Goal: Information Seeking & Learning: Learn about a topic

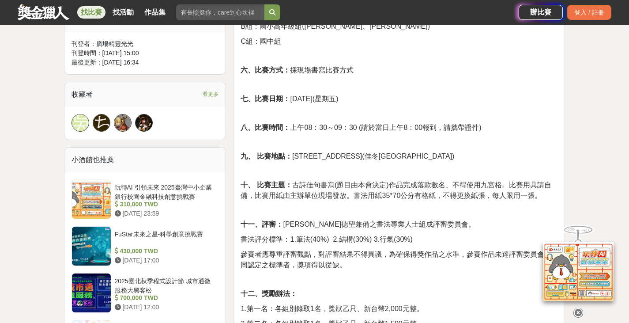
scroll to position [574, 0]
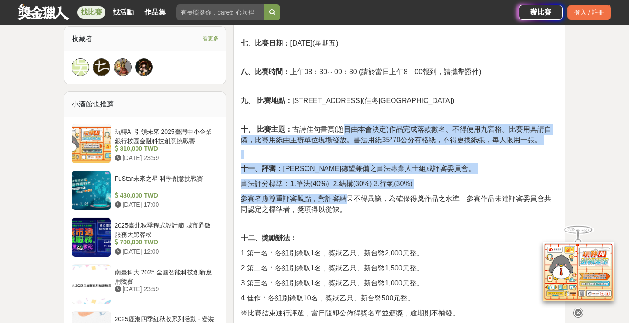
drag, startPoint x: 345, startPoint y: 135, endPoint x: 346, endPoint y: 203, distance: 68.4
click at [346, 203] on div "[DEMOGRAPHIC_DATA][DATE]第十屆慈恩盃書法比賽活動簡章 一、宗旨： 推行書法教育，促進書法學習風氣，全面提升國人書香氣息，振興中華文化，…" at bounding box center [399, 79] width 317 height 595
click at [346, 203] on p "參賽者應尊重評審觀點，對評審結果不得異議，為確保得獎作品之水準，參賽作品未達評審委員會共同認定之標準者，獎項得以從缺。" at bounding box center [399, 203] width 317 height 21
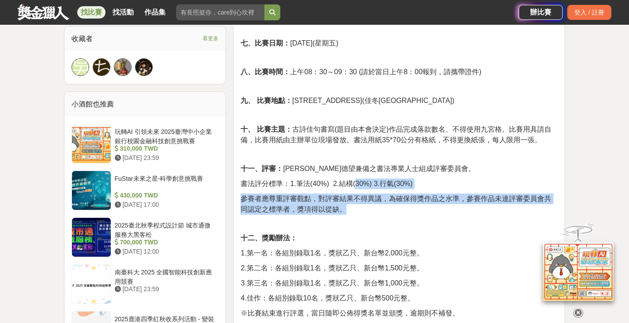
drag, startPoint x: 354, startPoint y: 210, endPoint x: 352, endPoint y: 147, distance: 62.7
click at [354, 155] on div "[DEMOGRAPHIC_DATA][DATE]第十屆慈恩盃書法比賽活動簡章 一、宗旨： 推行書法教育，促進書法學習風氣，全面提升國人書香氣息，振興中華文化，…" at bounding box center [399, 79] width 317 height 595
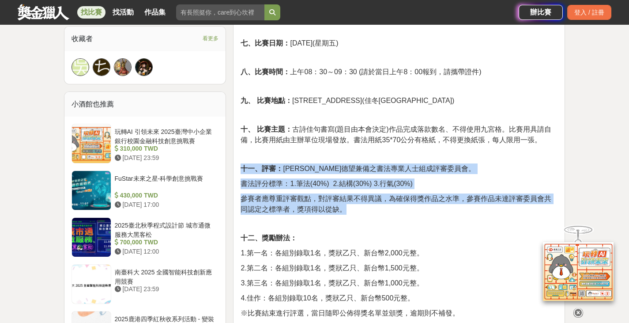
drag, startPoint x: 352, startPoint y: 147, endPoint x: 343, endPoint y: 137, distance: 13.4
click at [352, 146] on div "[DEMOGRAPHIC_DATA][DATE]第十屆慈恩盃書法比賽活動簡章 一、宗旨： 推行書法教育，促進書法學習風氣，全面提升國人書香氣息，振興中華文化，…" at bounding box center [399, 79] width 317 height 595
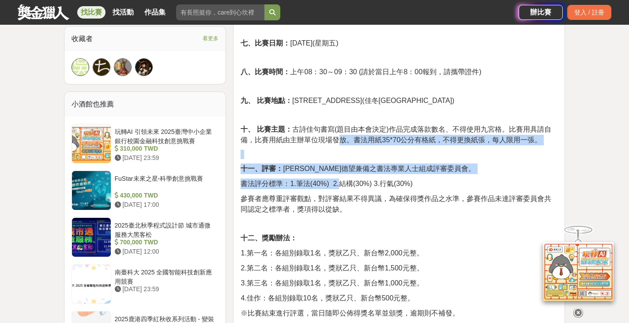
drag, startPoint x: 340, startPoint y: 201, endPoint x: 340, endPoint y: 206, distance: 4.9
click at [340, 206] on div "[DEMOGRAPHIC_DATA][DATE]第十屆慈恩盃書法比賽活動簡章 一、宗旨： 推行書法教育，促進書法學習風氣，全面提升國人書香氣息，振興中華文化，…" at bounding box center [399, 79] width 317 height 595
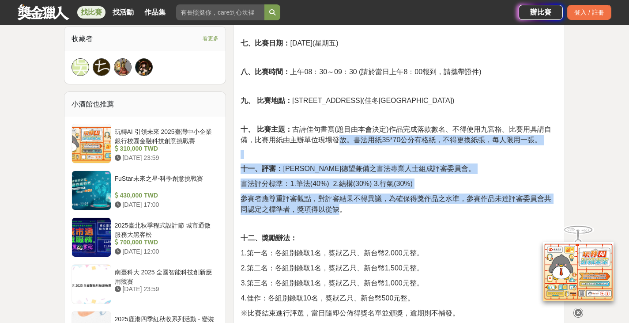
click at [340, 206] on span "參賽者應尊重評審觀點，對評審結果不得異議，為確保得獎作品之水準，參賽作品未達評審委員會共同認定之標準者，獎項得以從缺。" at bounding box center [396, 204] width 311 height 18
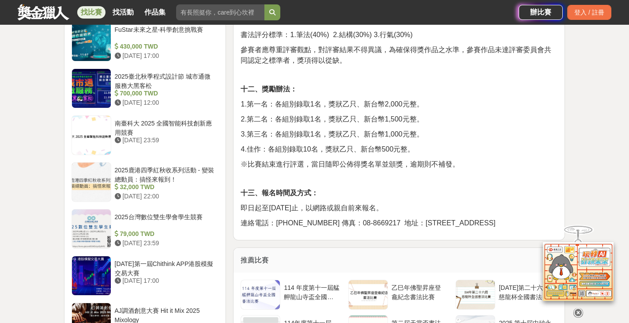
scroll to position [790, 0]
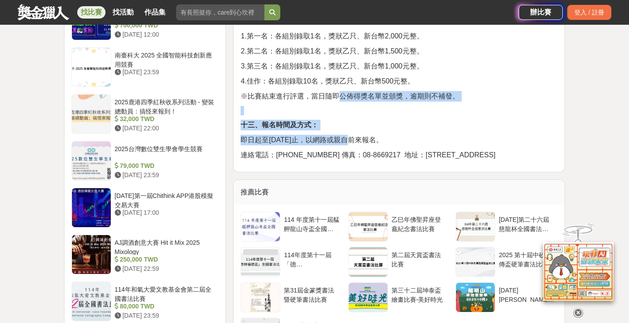
drag, startPoint x: 339, startPoint y: 87, endPoint x: 348, endPoint y: 132, distance: 45.9
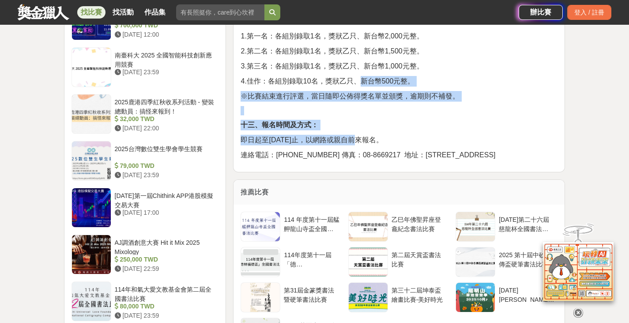
drag, startPoint x: 359, startPoint y: 136, endPoint x: 363, endPoint y: 72, distance: 65.0
drag, startPoint x: 363, startPoint y: 72, endPoint x: 346, endPoint y: 72, distance: 16.8
drag, startPoint x: 345, startPoint y: 73, endPoint x: 351, endPoint y: 133, distance: 60.3
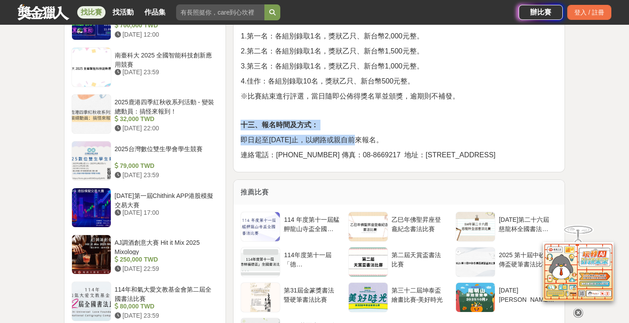
drag, startPoint x: 356, startPoint y: 137, endPoint x: 370, endPoint y: 69, distance: 69.0
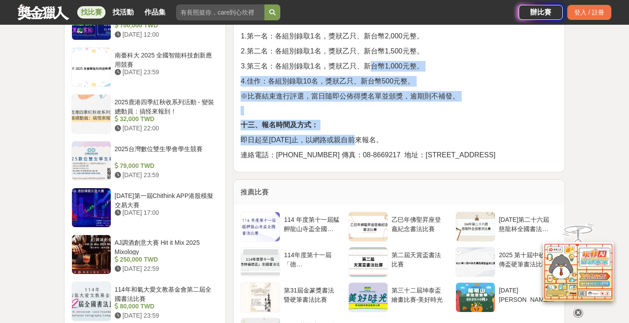
drag, startPoint x: 369, startPoint y: 68, endPoint x: 343, endPoint y: 69, distance: 26.1
click at [368, 68] on span "3.第三名：各組別錄取1名，獎狀乙只、新台幣1,000元整。" at bounding box center [332, 66] width 183 height 8
drag, startPoint x: 343, startPoint y: 70, endPoint x: 346, endPoint y: 136, distance: 65.8
click at [346, 136] on span "即日起至[DATE]止，以網路或親自前來報名。" at bounding box center [312, 140] width 142 height 8
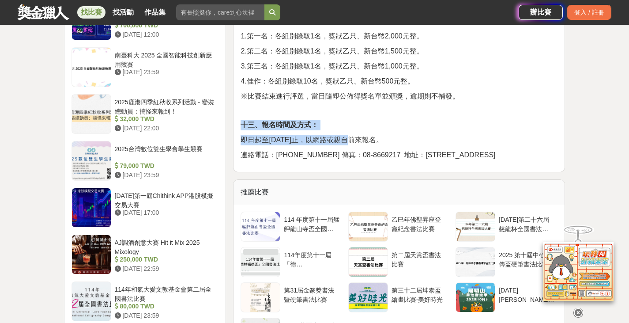
drag, startPoint x: 349, startPoint y: 137, endPoint x: 365, endPoint y: 79, distance: 60.2
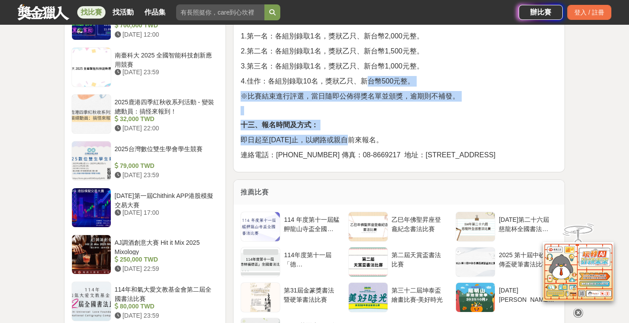
click at [365, 76] on p "4.佳作：各組別錄取10名，獎狀乙只、新台幣500元整。" at bounding box center [399, 81] width 317 height 11
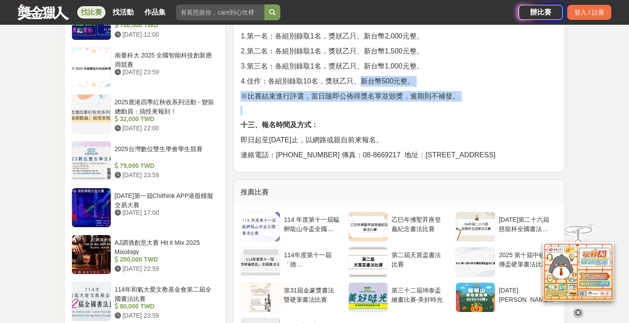
drag, startPoint x: 358, startPoint y: 98, endPoint x: 362, endPoint y: 126, distance: 28.1
click at [362, 126] on p "十三、報名時間及方式：" at bounding box center [399, 125] width 317 height 11
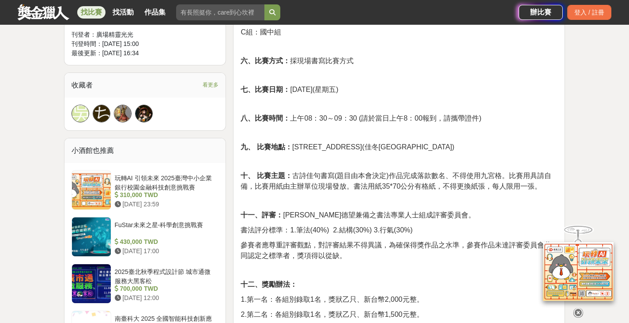
scroll to position [570, 0]
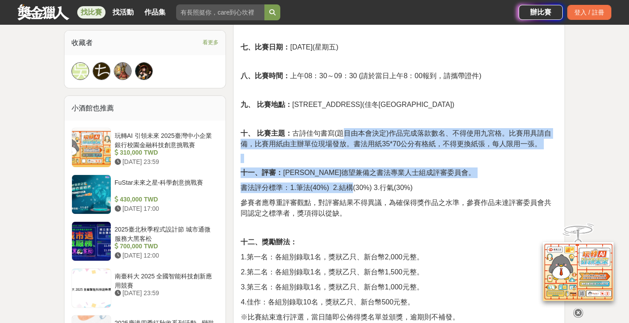
drag, startPoint x: 345, startPoint y: 124, endPoint x: 351, endPoint y: 184, distance: 60.3
click at [351, 184] on div "[DEMOGRAPHIC_DATA][DATE]第十屆慈恩盃書法比賽活動簡章 一、宗旨： 推行書法教育，促進書法學習風氣，全面提升國人書香氣息，振興中華文化，…" at bounding box center [399, 82] width 317 height 595
click at [351, 185] on span "書法評分標準：1.筆法(40%) 2.結構(30%) 3.行氣(30%)" at bounding box center [327, 188] width 172 height 8
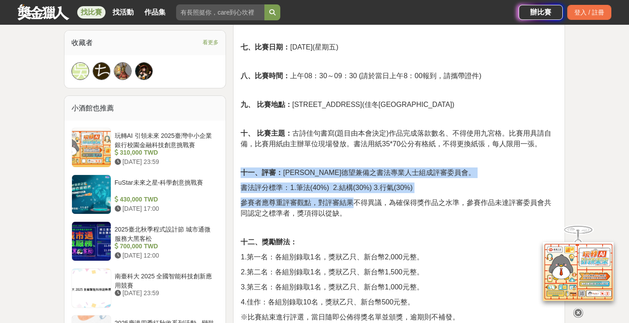
drag, startPoint x: 357, startPoint y: 199, endPoint x: 361, endPoint y: 135, distance: 63.7
click at [361, 136] on div "[DEMOGRAPHIC_DATA][DATE]第十屆慈恩盃書法比賽活動簡章 一、宗旨： 推行書法教育，促進書法學習風氣，全面提升國人書香氣息，振興中華文化，…" at bounding box center [399, 82] width 317 height 595
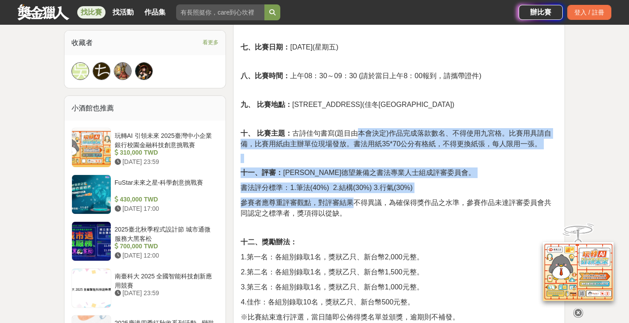
click at [361, 135] on span "十、 比賽主題： 古詩佳句書寫(題目由本會決定)作品完成落款數名、不得使用九宮格。比賽用具請自備，比賽用紙由主辦單位現場發放。書法用紙35*70公分有格紙，不…" at bounding box center [396, 138] width 310 height 18
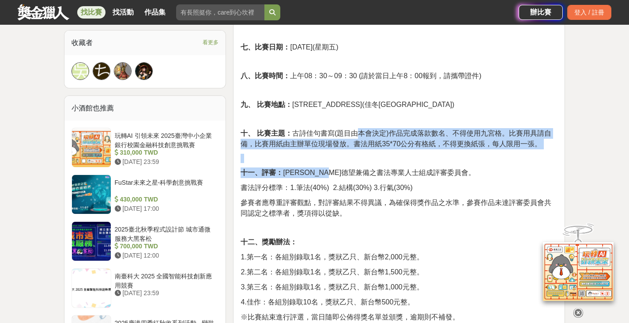
drag, startPoint x: 358, startPoint y: 134, endPoint x: 356, endPoint y: 203, distance: 68.4
click at [355, 199] on div "[DEMOGRAPHIC_DATA][DATE]第十屆慈恩盃書法比賽活動簡章 一、宗旨： 推行書法教育，促進書法學習風氣，全面提升國人書香氣息，振興中華文化，…" at bounding box center [399, 82] width 317 height 595
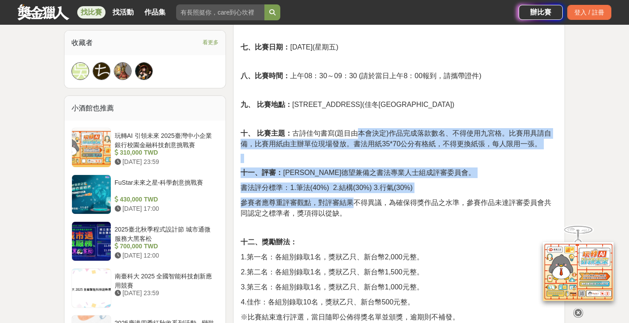
click at [356, 203] on span "參賽者應尊重評審觀點，對評審結果不得異議，為確保得獎作品之水準，參賽作品未達評審委員會共同認定之標準者，獎項得以從缺。" at bounding box center [396, 208] width 311 height 18
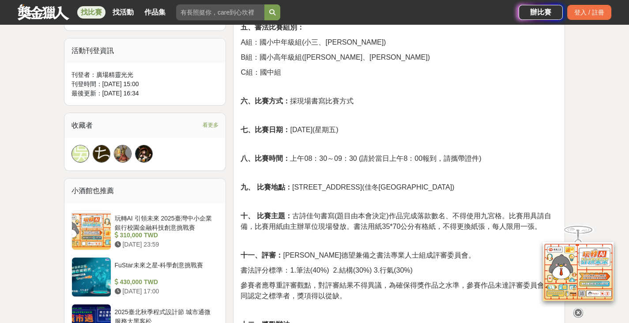
scroll to position [482, 0]
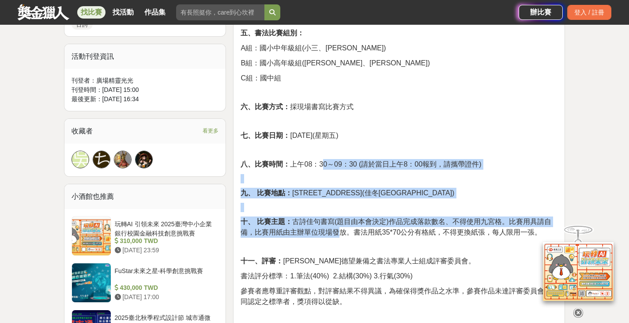
drag, startPoint x: 323, startPoint y: 156, endPoint x: 342, endPoint y: 235, distance: 81.3
click at [342, 234] on div "[DEMOGRAPHIC_DATA][DATE]第十屆慈恩盃書法比賽活動簡章 一、宗旨： 推行書法教育，促進書法學習風氣，全面提升國人書香氣息，振興中華文化，…" at bounding box center [399, 171] width 317 height 595
click at [342, 235] on span "十、 比賽主題： 古詩佳句書寫(題目由本會決定)作品完成落款數名、不得使用九宮格。比賽用具請自備，比賽用紙由主辦單位現場發放。書法用紙35*70公分有格紙，不…" at bounding box center [396, 227] width 310 height 18
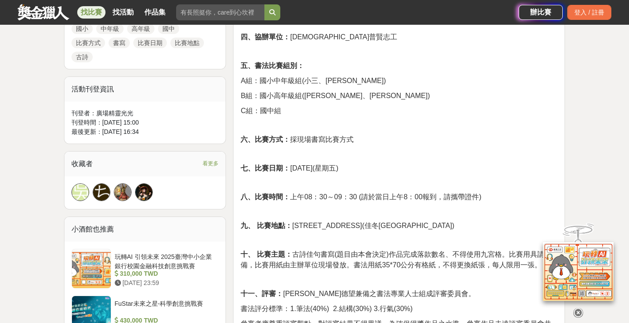
scroll to position [393, 0]
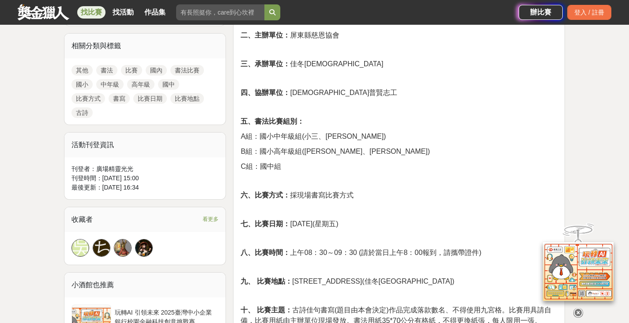
drag, startPoint x: 300, startPoint y: 164, endPoint x: 313, endPoint y: 241, distance: 78.8
click at [312, 240] on div "[DEMOGRAPHIC_DATA][DATE]第十屆慈恩盃書法比賽活動簡章 一、宗旨： 推行書法教育，促進書法學習風氣，全面提升國人書香氣息，振興中華文化，…" at bounding box center [399, 259] width 317 height 595
drag, startPoint x: 313, startPoint y: 241, endPoint x: 324, endPoint y: 252, distance: 15.0
click at [313, 241] on p at bounding box center [399, 237] width 317 height 9
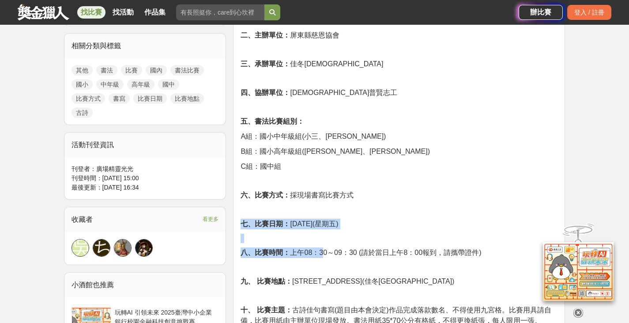
drag, startPoint x: 324, startPoint y: 252, endPoint x: 326, endPoint y: 152, distance: 99.8
click at [327, 154] on div "[DEMOGRAPHIC_DATA][DATE]第十屆慈恩盃書法比賽活動簡章 一、宗旨： 推行書法教育，促進書法學習風氣，全面提升國人書香氣息，振興中華文化，…" at bounding box center [399, 259] width 317 height 595
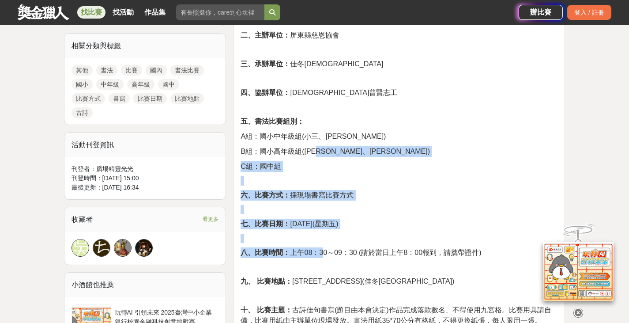
click at [325, 150] on span "B組：國小高年級組([PERSON_NAME]、[PERSON_NAME])" at bounding box center [335, 151] width 189 height 8
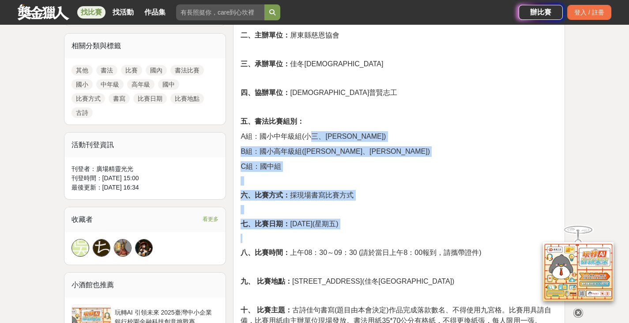
drag, startPoint x: 321, startPoint y: 231, endPoint x: 327, endPoint y: 248, distance: 18.4
click at [327, 247] on div "[DEMOGRAPHIC_DATA][DATE]第十屆慈恩盃書法比賽活動簡章 一、宗旨： 推行書法教育，促進書法學習風氣，全面提升國人書香氣息，振興中華文化，…" at bounding box center [399, 259] width 317 height 595
click at [327, 248] on span "八、比賽時間： 上午08：30～09：30 (請於當日上午8：00報到，請攜帶證件)" at bounding box center [361, 252] width 241 height 8
drag, startPoint x: 328, startPoint y: 215, endPoint x: 314, endPoint y: 162, distance: 55.2
click at [314, 162] on div "[DEMOGRAPHIC_DATA][DATE]第十屆慈恩盃書法比賽活動簡章 一、宗旨： 推行書法教育，促進書法學習風氣，全面提升國人書香氣息，振興中華文化，…" at bounding box center [399, 259] width 317 height 595
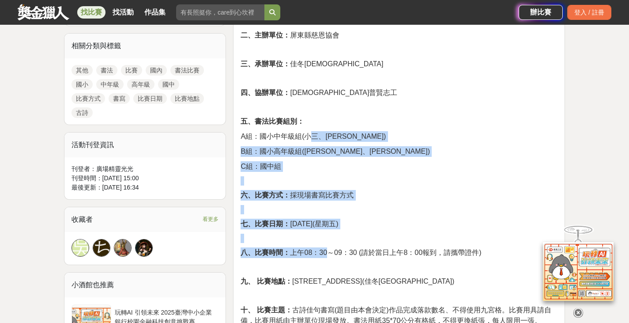
click at [314, 162] on p "C組：國中組" at bounding box center [399, 166] width 317 height 11
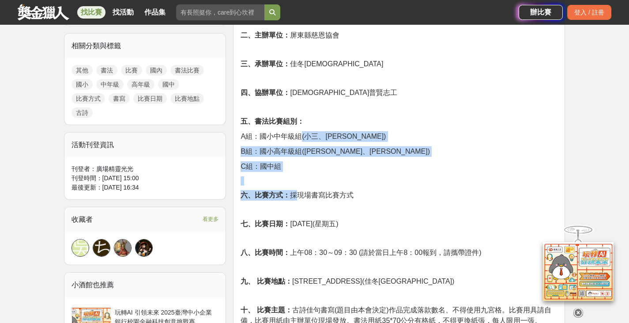
drag, startPoint x: 299, startPoint y: 130, endPoint x: 306, endPoint y: 253, distance: 123.4
click at [306, 252] on div "[DEMOGRAPHIC_DATA][DATE]第十屆慈恩盃書法比賽活動簡章 一、宗旨： 推行書法教育，促進書法學習風氣，全面提升國人書香氣息，振興中華文化，…" at bounding box center [399, 259] width 317 height 595
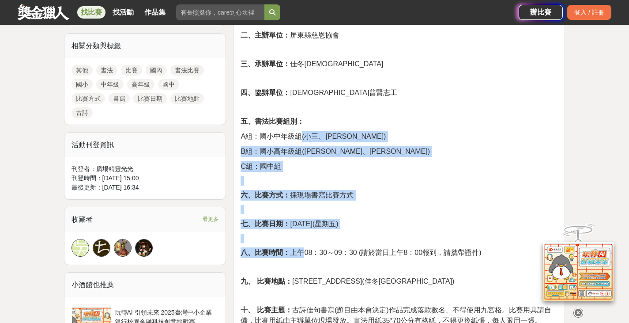
click at [307, 253] on span "八、比賽時間： 上午08：30～09：30 (請於當日上午8：00報到，請攜帶證件)" at bounding box center [361, 252] width 241 height 8
drag, startPoint x: 308, startPoint y: 253, endPoint x: 312, endPoint y: 169, distance: 84.0
click at [312, 169] on div "[DEMOGRAPHIC_DATA][DATE]第十屆慈恩盃書法比賽活動簡章 一、宗旨： 推行書法教育，促進書法學習風氣，全面提升國人書香氣息，振興中華文化，…" at bounding box center [399, 259] width 317 height 595
click at [312, 169] on p "C組：國中組" at bounding box center [399, 166] width 317 height 11
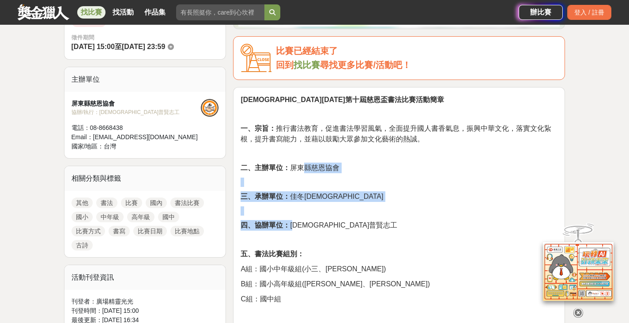
drag, startPoint x: 301, startPoint y: 194, endPoint x: 309, endPoint y: 256, distance: 62.0
click at [309, 256] on p "五、書法比賽組別：" at bounding box center [399, 253] width 317 height 11
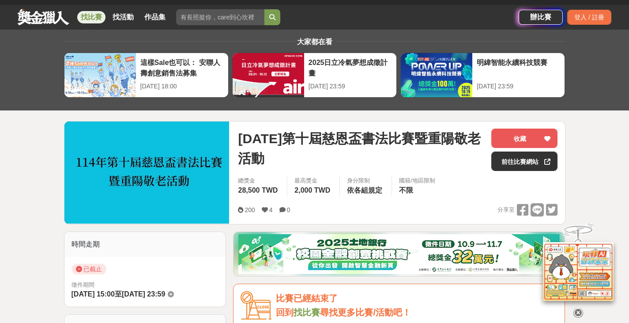
scroll to position [0, 0]
